Goal: Transaction & Acquisition: Book appointment/travel/reservation

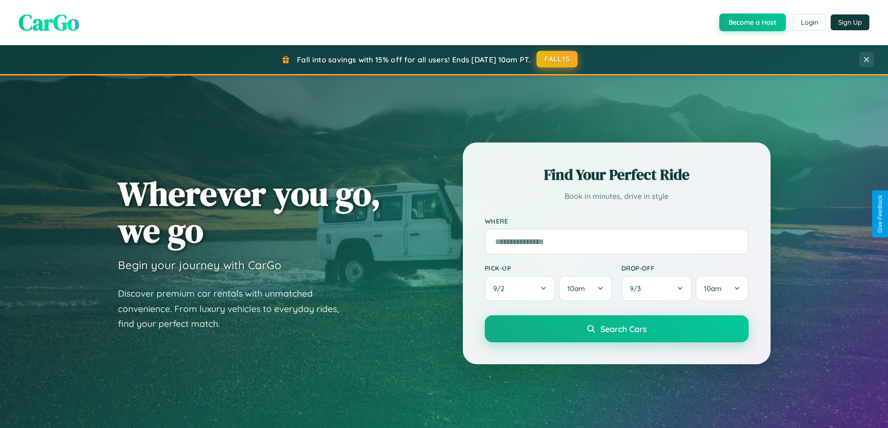
click at [558, 59] on button "FALL15" at bounding box center [557, 59] width 41 height 17
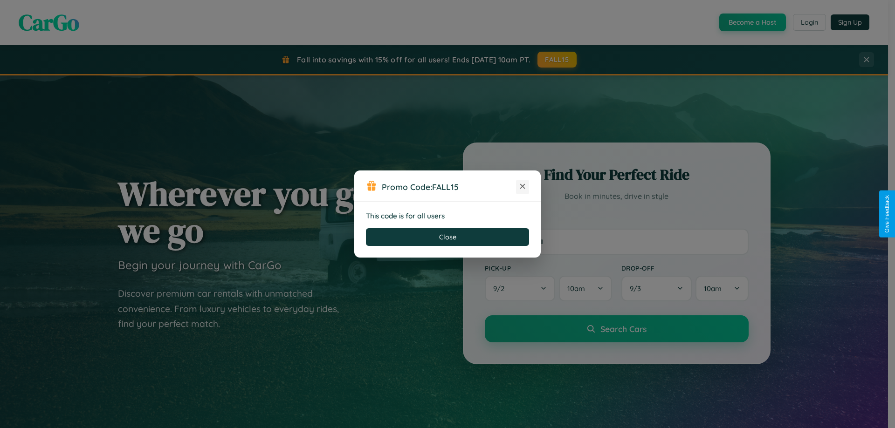
click at [523, 187] on icon at bounding box center [522, 186] width 9 height 9
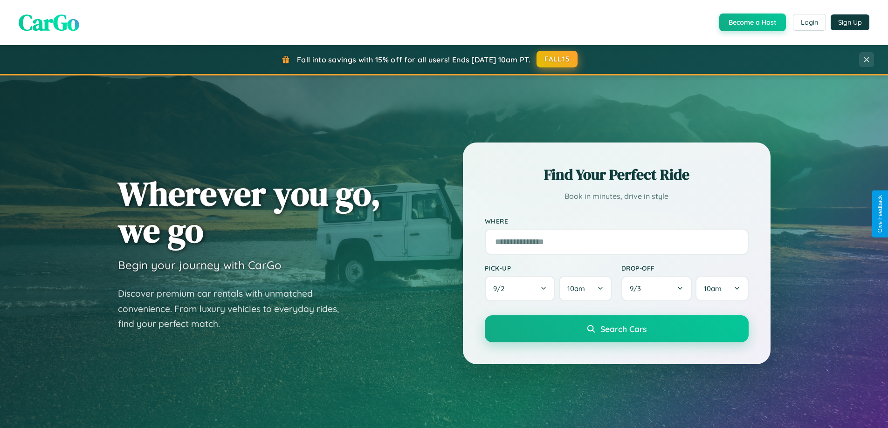
click at [558, 59] on button "FALL15" at bounding box center [557, 59] width 41 height 17
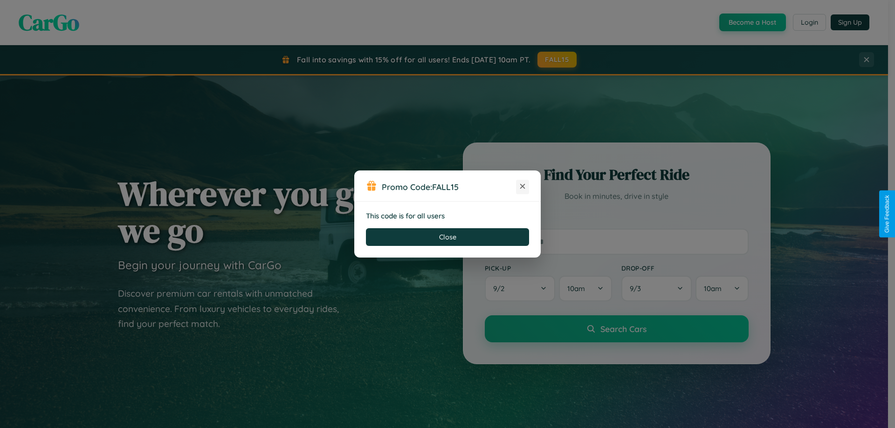
click at [523, 187] on icon at bounding box center [522, 186] width 9 height 9
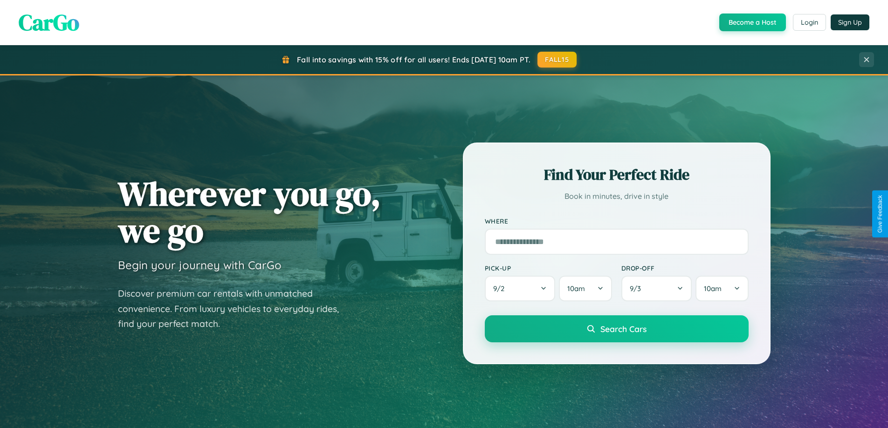
scroll to position [1794, 0]
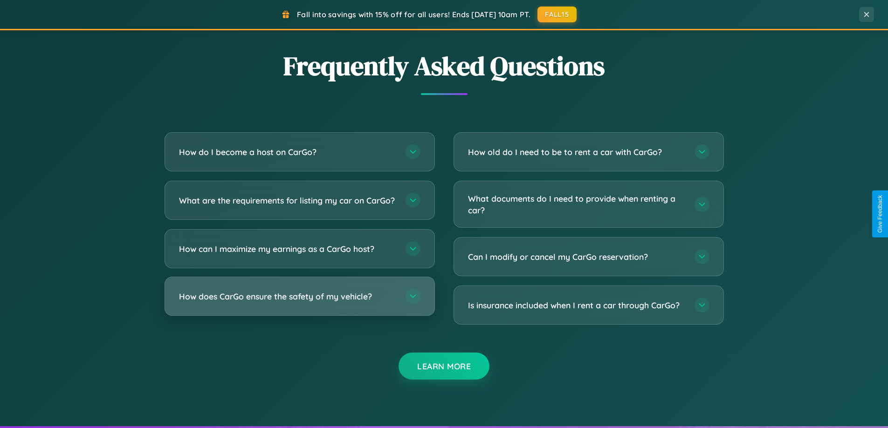
click at [299, 303] on h3 "How does CarGo ensure the safety of my vehicle?" at bounding box center [287, 297] width 217 height 12
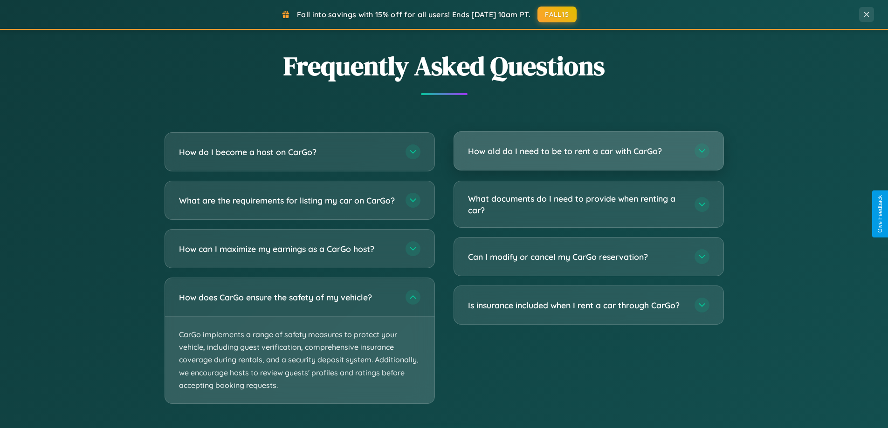
click at [588, 151] on h3 "How old do I need to be to rent a car with CarGo?" at bounding box center [576, 151] width 217 height 12
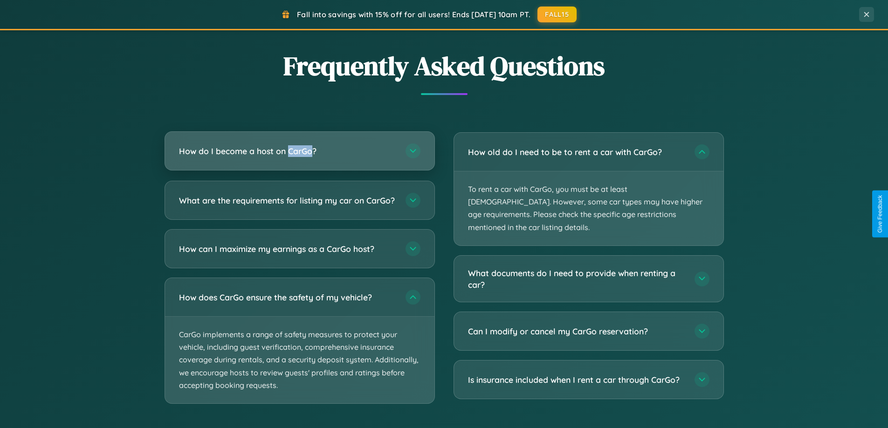
click at [299, 151] on h3 "How do I become a host on CarGo?" at bounding box center [287, 151] width 217 height 12
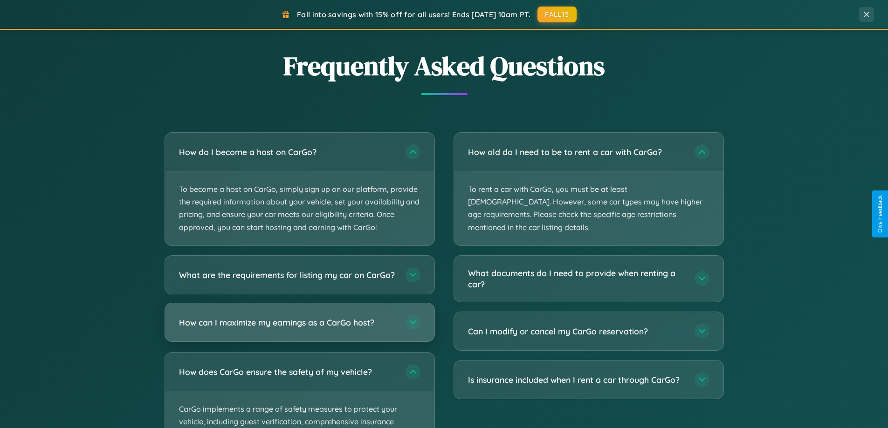
click at [299, 328] on h3 "How can I maximize my earnings as a CarGo host?" at bounding box center [287, 323] width 217 height 12
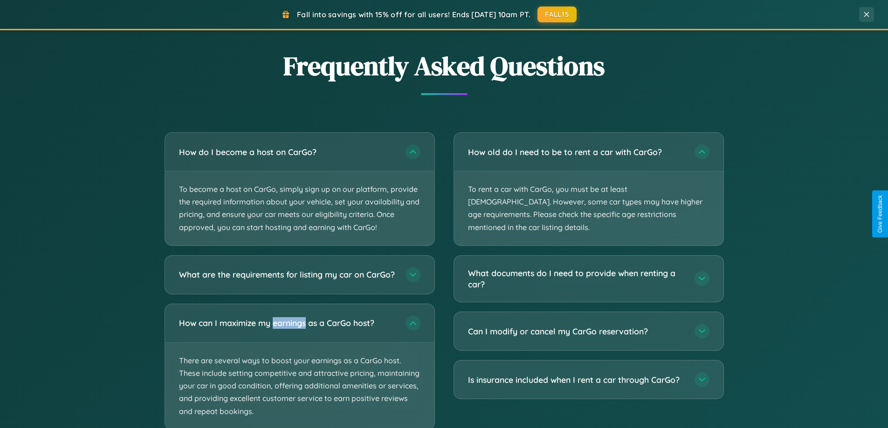
scroll to position [1939, 0]
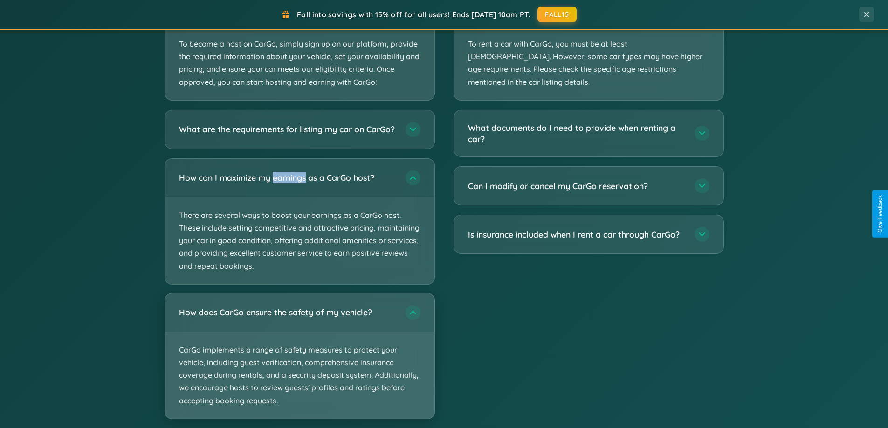
click at [299, 365] on p "CarGo implements a range of safety measures to protect your vehicle, including …" at bounding box center [299, 375] width 269 height 87
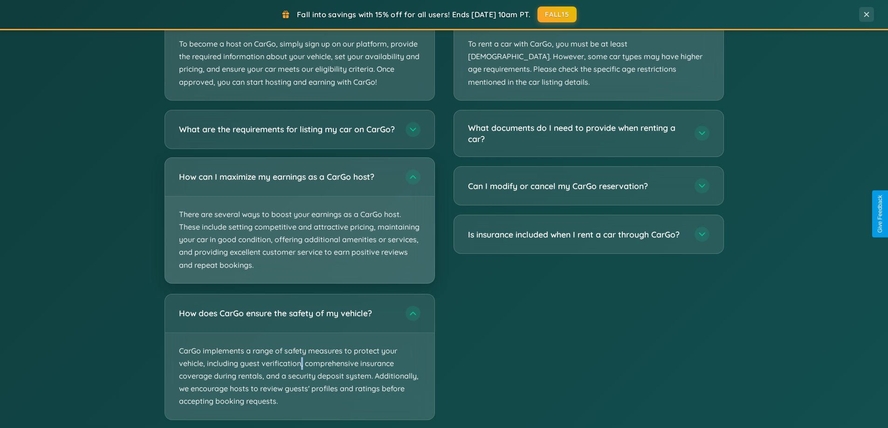
click at [299, 229] on p "There are several ways to boost your earnings as a CarGo host. These include se…" at bounding box center [299, 240] width 269 height 87
click at [299, 228] on p "There are several ways to boost your earnings as a CarGo host. These include se…" at bounding box center [299, 240] width 269 height 87
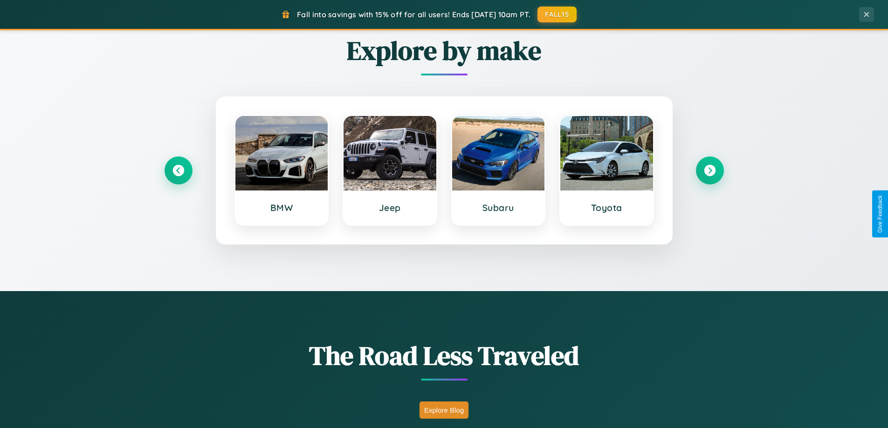
scroll to position [402, 0]
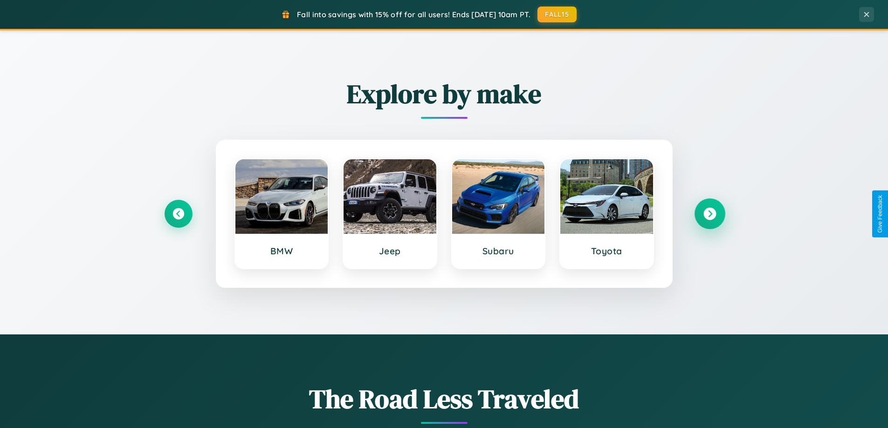
click at [710, 214] on icon at bounding box center [709, 214] width 13 height 13
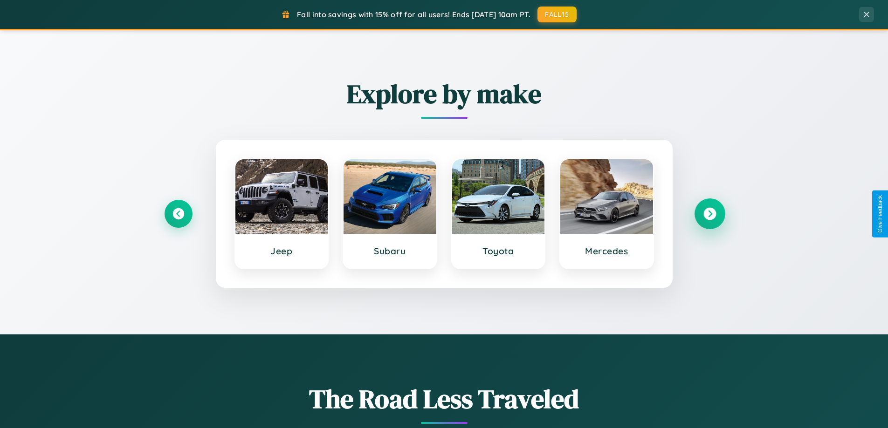
click at [710, 214] on icon at bounding box center [709, 214] width 13 height 13
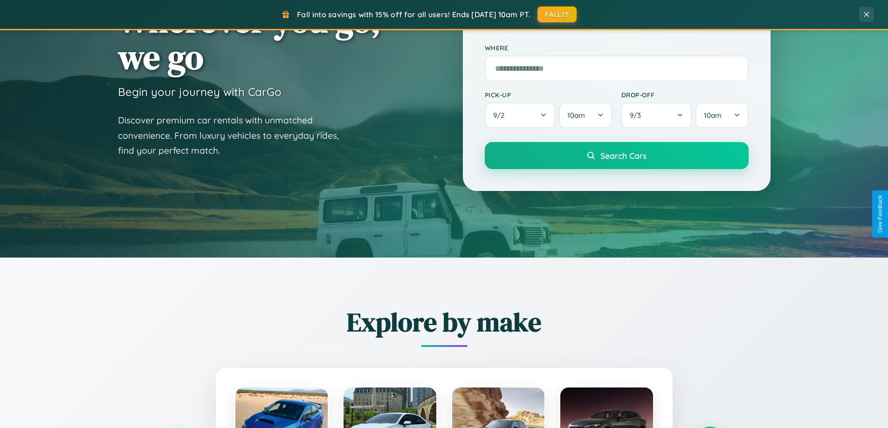
scroll to position [28, 0]
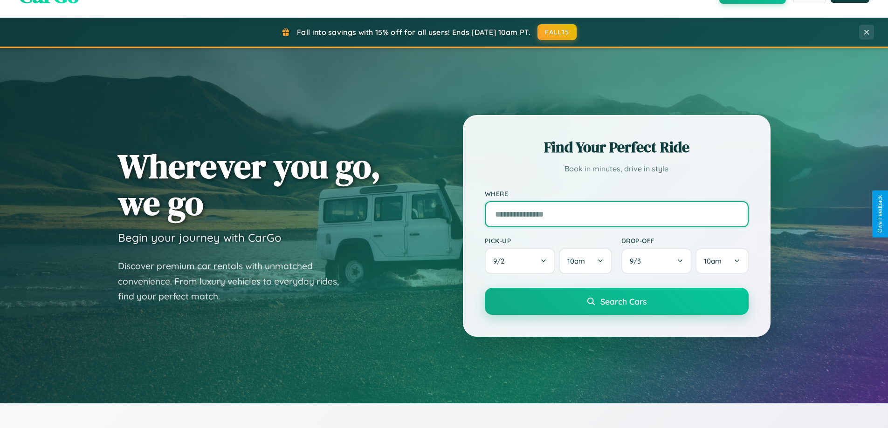
click at [616, 214] on input "text" at bounding box center [617, 214] width 264 height 26
type input "*********"
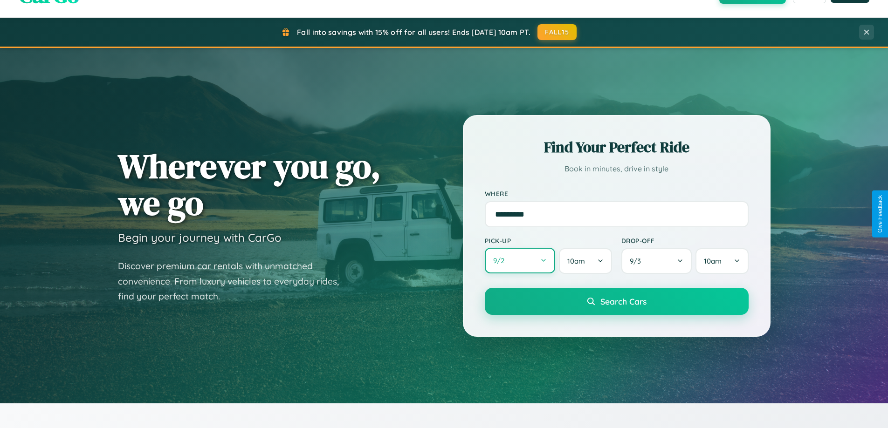
click at [520, 261] on button "9 / 2" at bounding box center [520, 261] width 71 height 26
select select "*"
select select "****"
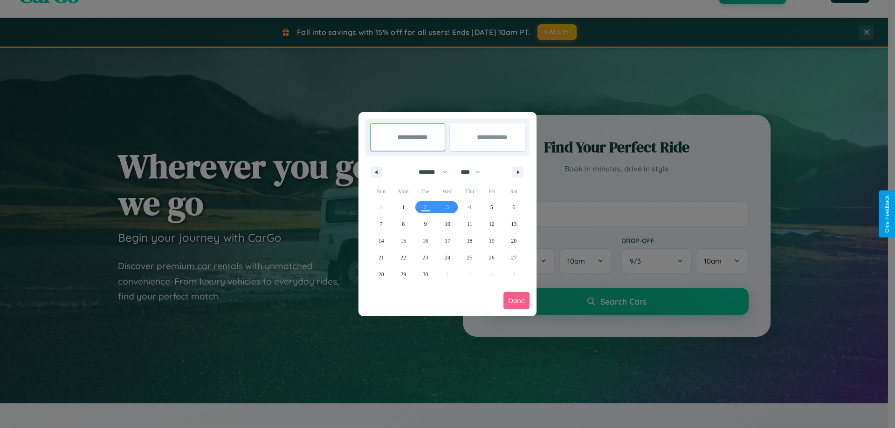
drag, startPoint x: 429, startPoint y: 172, endPoint x: 448, endPoint y: 187, distance: 23.9
click at [429, 172] on select "******* ******** ***** ***** *** **** **** ****** ********* ******* ******** **…" at bounding box center [432, 172] width 40 height 15
select select "*"
click at [381, 241] on span "12" at bounding box center [382, 241] width 6 height 17
type input "**********"
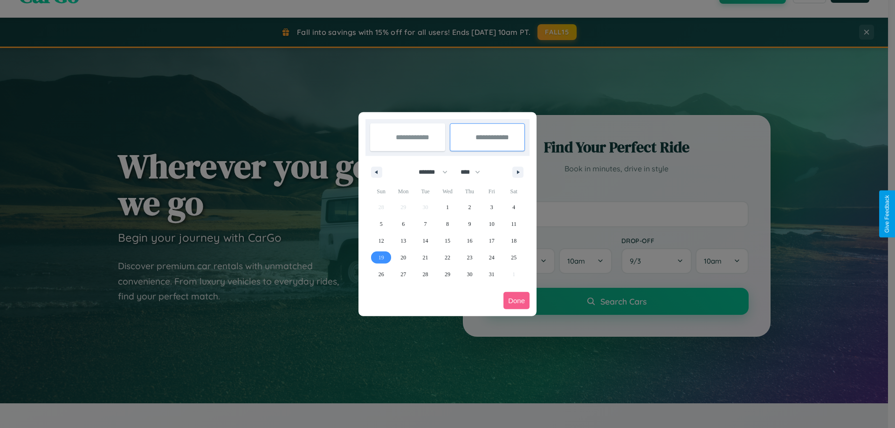
click at [381, 257] on span "19" at bounding box center [382, 257] width 6 height 17
type input "**********"
click at [517, 301] on button "Done" at bounding box center [516, 300] width 26 height 17
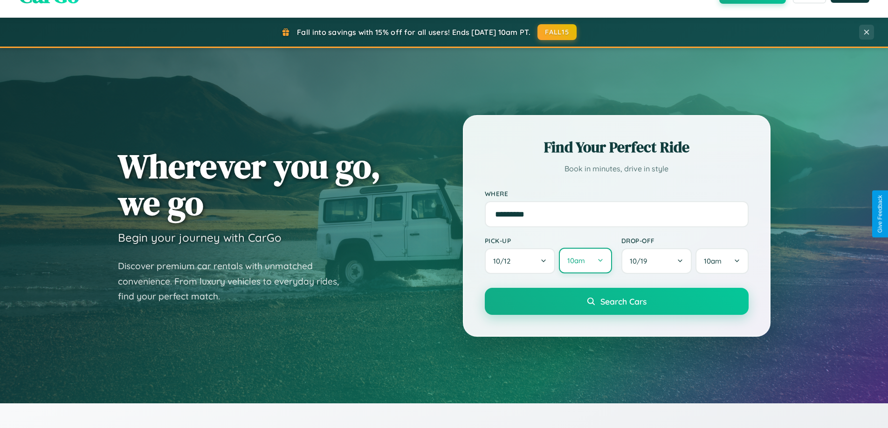
click at [585, 262] on button "10am" at bounding box center [585, 261] width 53 height 26
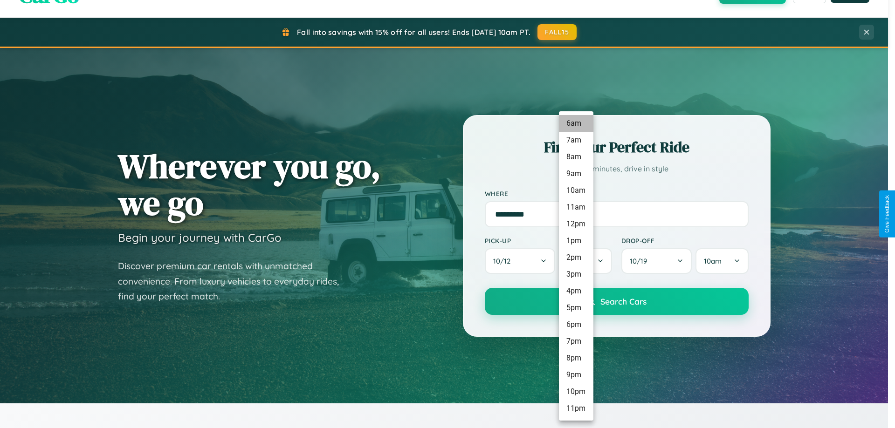
click at [576, 124] on li "6am" at bounding box center [576, 123] width 34 height 17
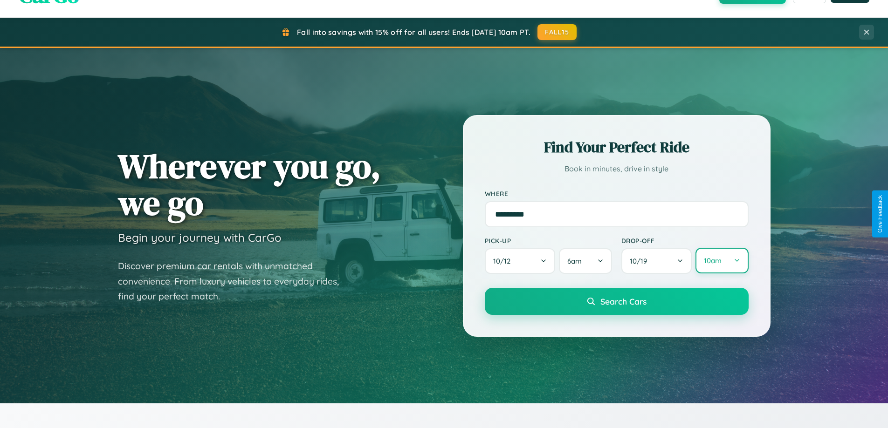
click at [722, 261] on button "10am" at bounding box center [722, 261] width 53 height 26
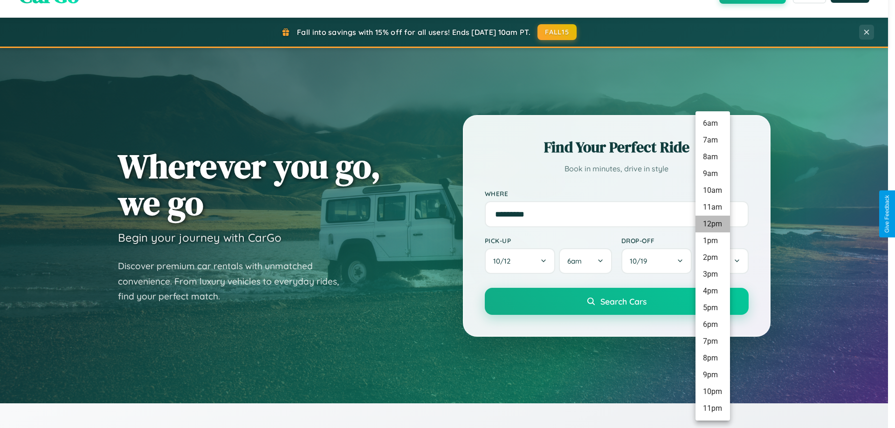
click at [712, 224] on li "12pm" at bounding box center [713, 224] width 34 height 17
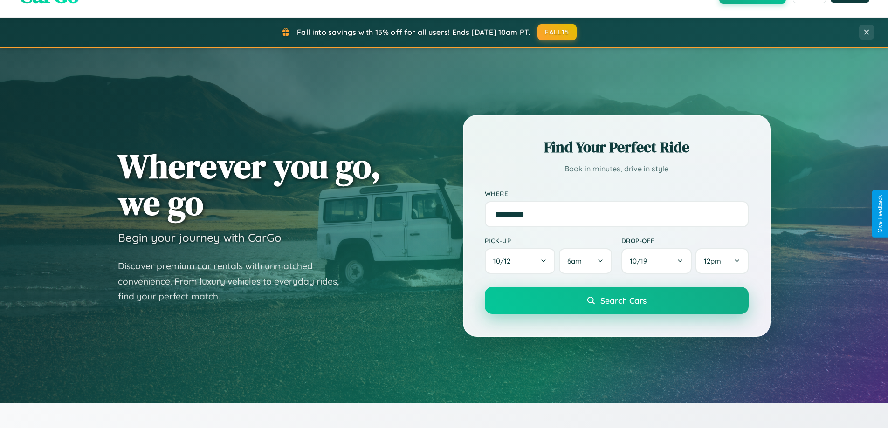
click at [616, 302] on span "Search Cars" at bounding box center [623, 301] width 46 height 10
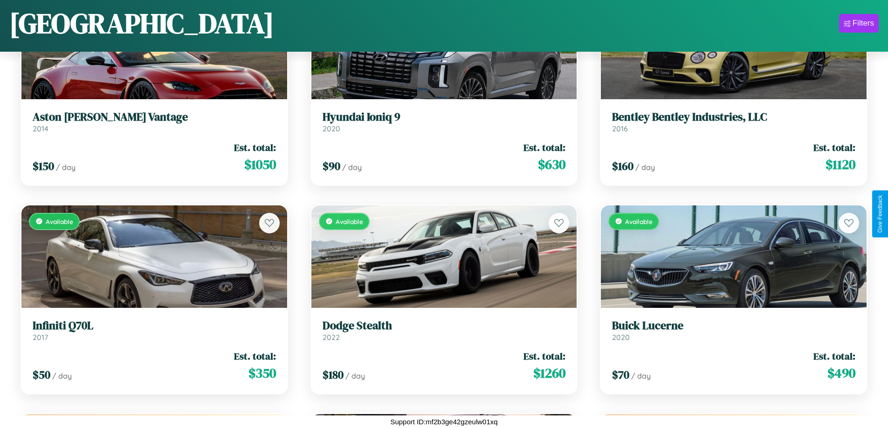
scroll to position [3888, 0]
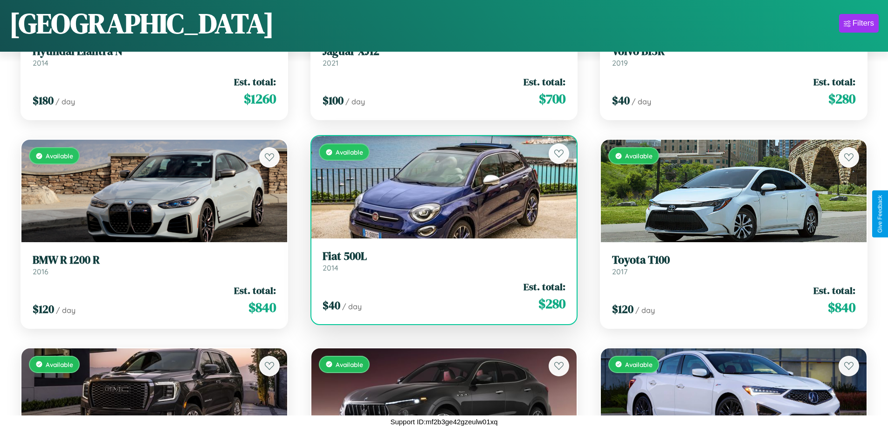
click at [440, 264] on link "Fiat 500L 2014" at bounding box center [444, 261] width 243 height 23
